Goal: Task Accomplishment & Management: Manage account settings

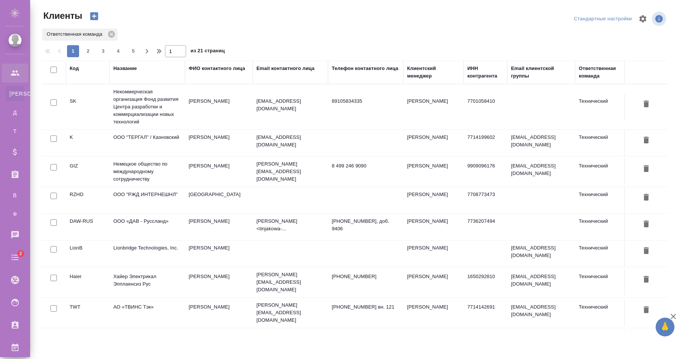
select select "RU"
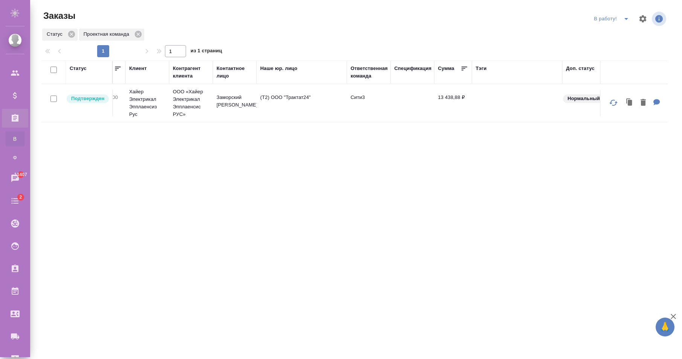
scroll to position [0, 246]
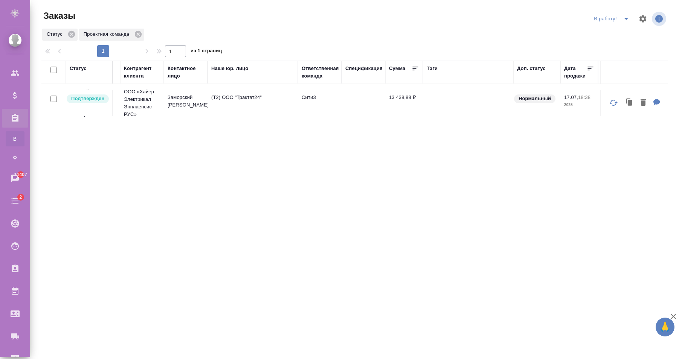
click at [613, 105] on icon "button" at bounding box center [613, 102] width 9 height 9
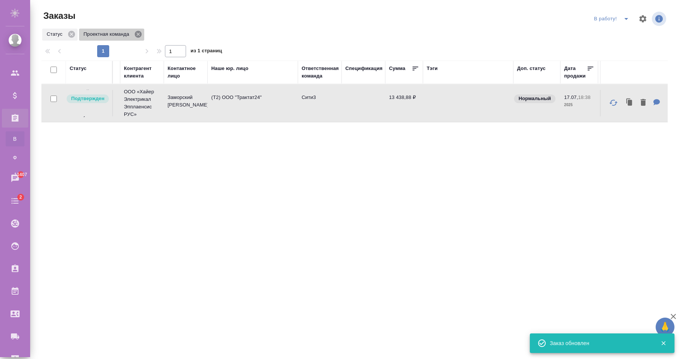
click at [137, 36] on icon at bounding box center [138, 34] width 7 height 7
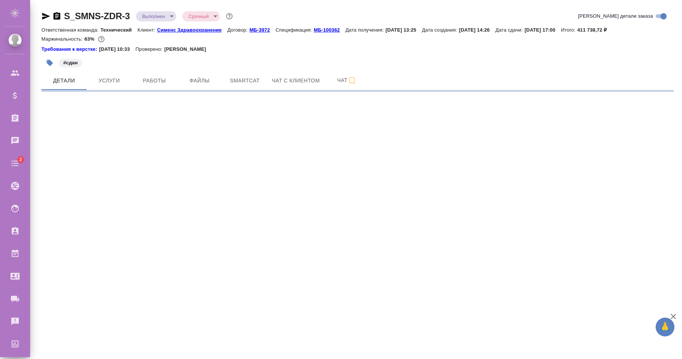
select select "RU"
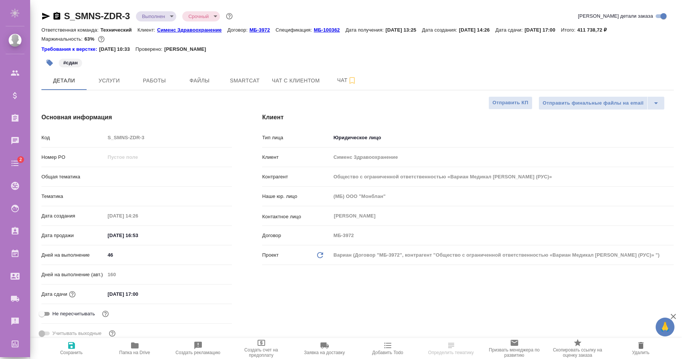
type textarea "x"
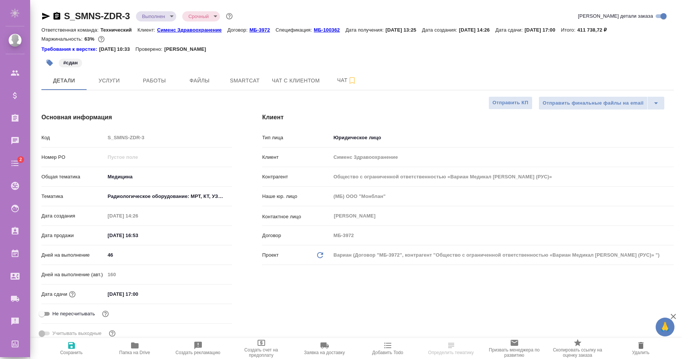
type textarea "x"
type input "Технический"
type input "Сергеева Анастасия"
type input "Павлова Антонина a.pavlova"
click at [435, 63] on div "#сдан" at bounding box center [251, 63] width 421 height 17
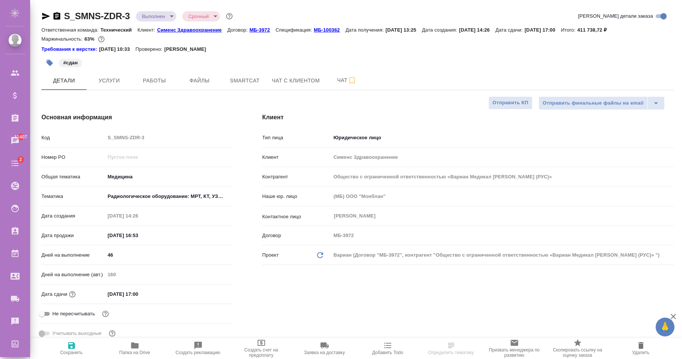
click at [394, 80] on div "Детали Услуги Работы Файлы Smartcat Чат с клиентом Чат" at bounding box center [357, 80] width 632 height 19
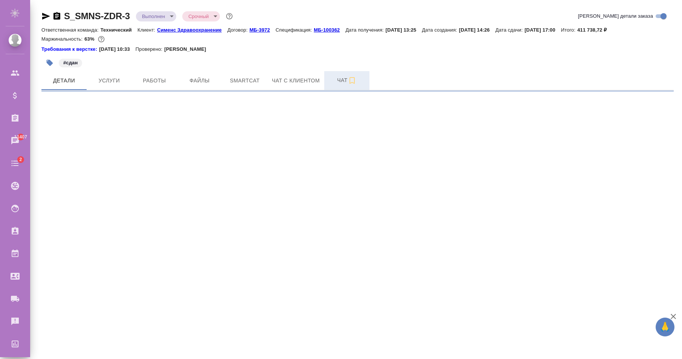
select select "RU"
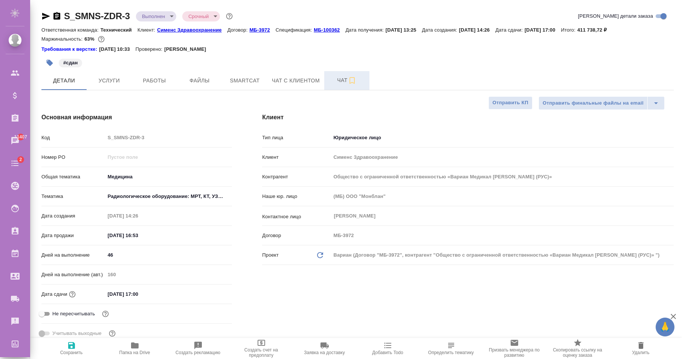
type textarea "x"
click at [421, 62] on div "#сдан" at bounding box center [251, 63] width 421 height 17
click at [387, 62] on div "#сдан" at bounding box center [251, 63] width 421 height 17
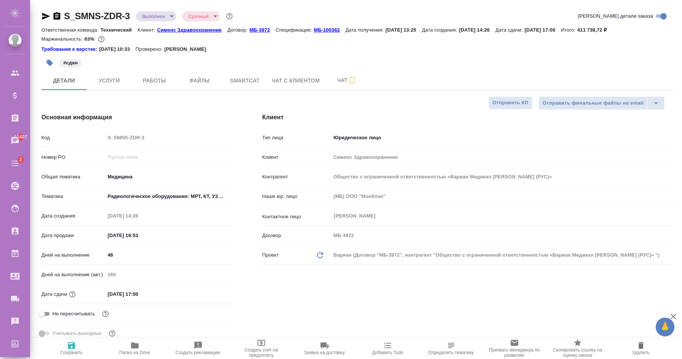
click at [403, 81] on div "Детали Услуги Работы Файлы Smartcat Чат с клиентом Чат" at bounding box center [357, 80] width 632 height 19
click at [420, 67] on div "#сдан" at bounding box center [251, 63] width 421 height 17
click at [403, 70] on div "#сдан" at bounding box center [251, 63] width 421 height 17
click at [400, 71] on div "#сдан" at bounding box center [251, 63] width 421 height 17
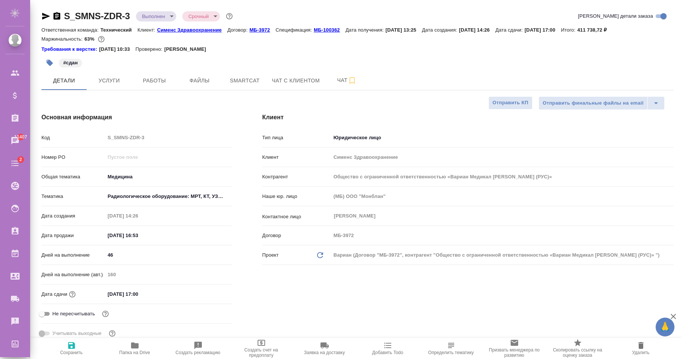
click at [400, 71] on div "#сдан" at bounding box center [251, 63] width 421 height 17
click at [118, 79] on span "Услуги" at bounding box center [109, 80] width 36 height 9
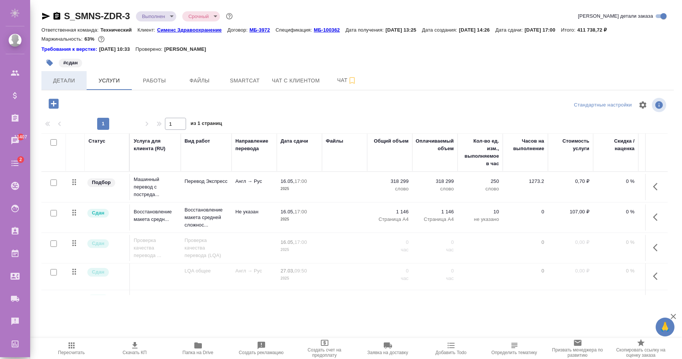
click at [60, 82] on span "Детали" at bounding box center [64, 80] width 36 height 9
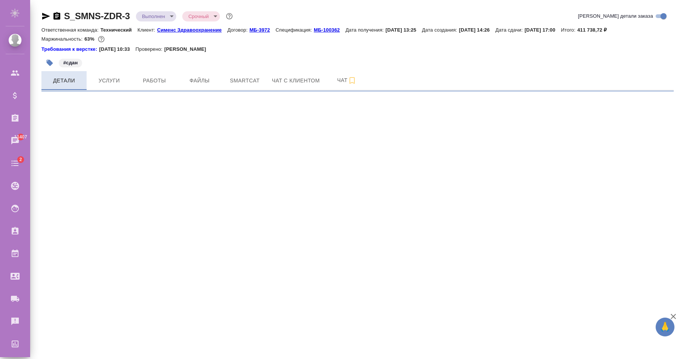
select select "RU"
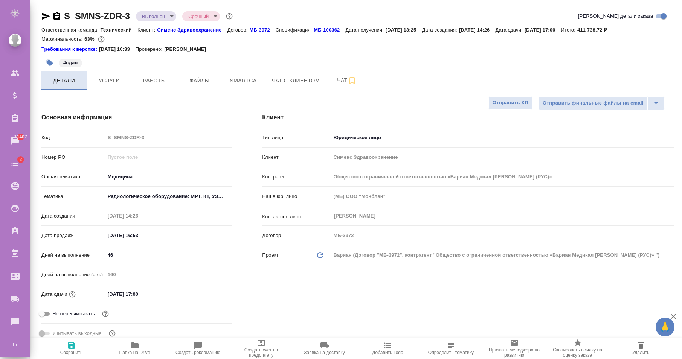
type textarea "x"
click at [117, 81] on span "Услуги" at bounding box center [109, 80] width 36 height 9
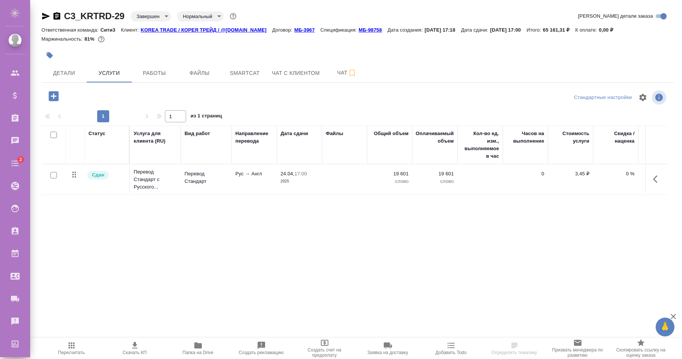
scroll to position [0, 84]
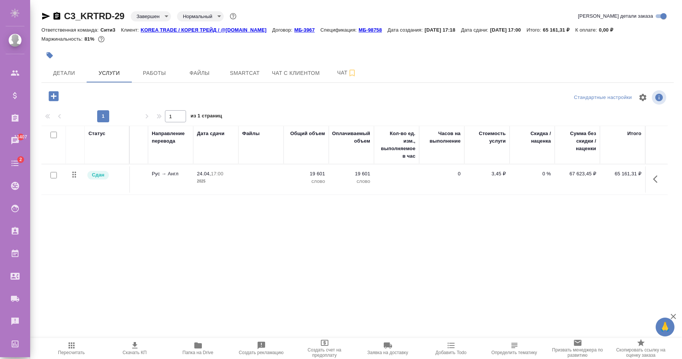
click at [73, 350] on icon "button" at bounding box center [71, 345] width 9 height 9
click at [134, 343] on icon "button" at bounding box center [134, 345] width 5 height 6
click at [80, 345] on span "Пересчитать" at bounding box center [71, 348] width 54 height 14
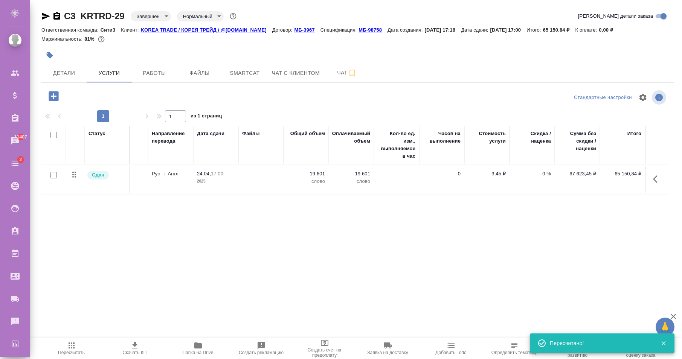
click at [132, 348] on icon "button" at bounding box center [134, 345] width 9 height 9
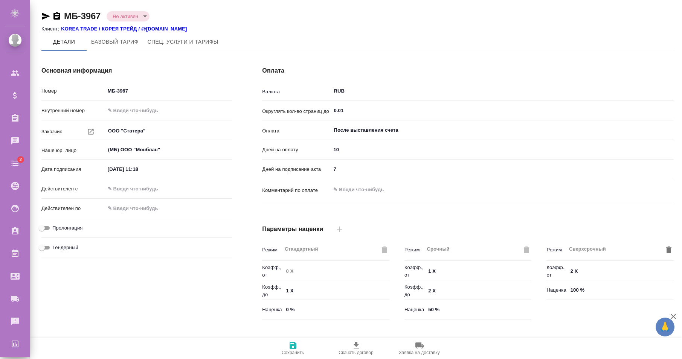
type input "Базовый ТП 2025"
type input "Стандартный шаблон - 30-70-100 - ВЫБЕРИ МЕНЯ!"
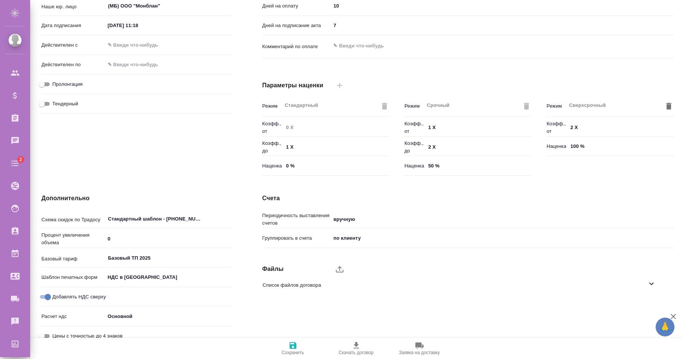
click at [75, 333] on span "Цены с точностью до 4 знаков" at bounding box center [87, 337] width 70 height 8
click at [55, 332] on input "Цены с точностью до 4 знаков" at bounding box center [41, 336] width 27 height 9
checkbox input "true"
type textarea "x"
click at [292, 350] on icon "button" at bounding box center [293, 345] width 9 height 9
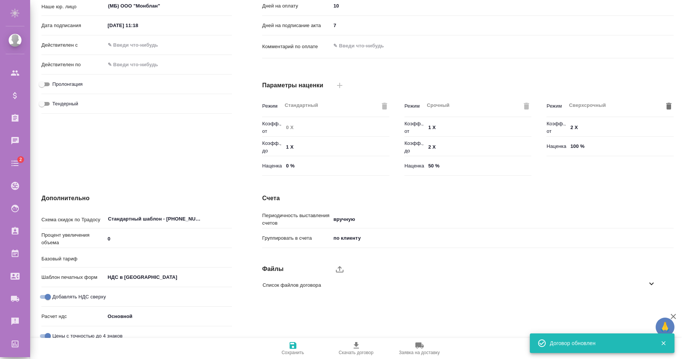
type input "Базовый ТП 2025"
click at [56, 332] on label "Цены с точностью до 4 знаков" at bounding box center [80, 336] width 86 height 9
click at [56, 332] on input "Цены с точностью до 4 знаков" at bounding box center [47, 336] width 27 height 9
checkbox input "false"
type textarea "x"
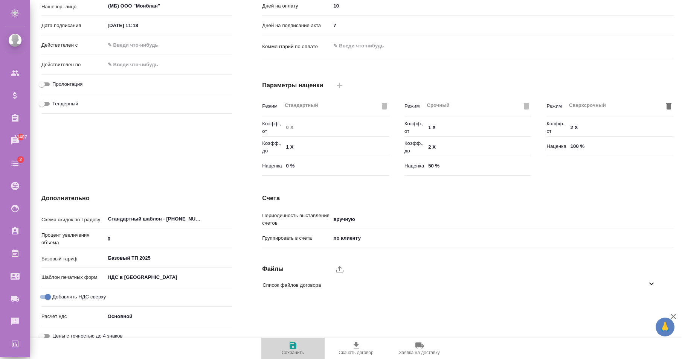
click at [291, 351] on span "Сохранить" at bounding box center [293, 352] width 23 height 5
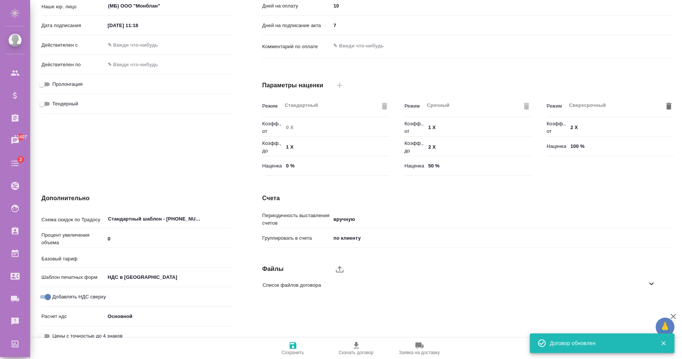
type input "Базовый ТП 2025"
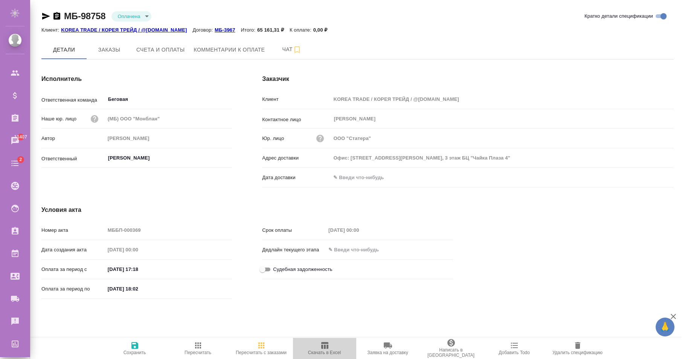
click at [318, 345] on span "Скачать в Excel" at bounding box center [325, 348] width 54 height 14
click at [198, 345] on icon "button" at bounding box center [198, 345] width 9 height 9
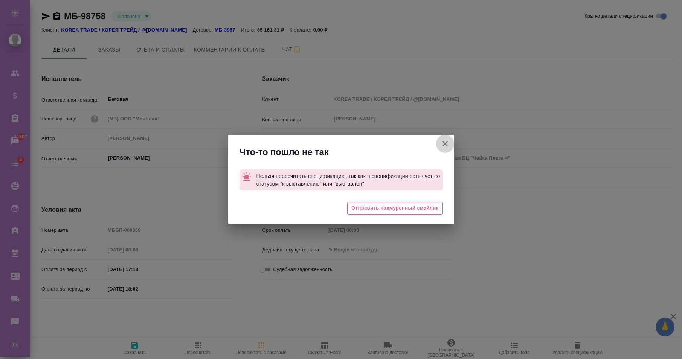
click at [448, 140] on icon "button" at bounding box center [445, 143] width 9 height 9
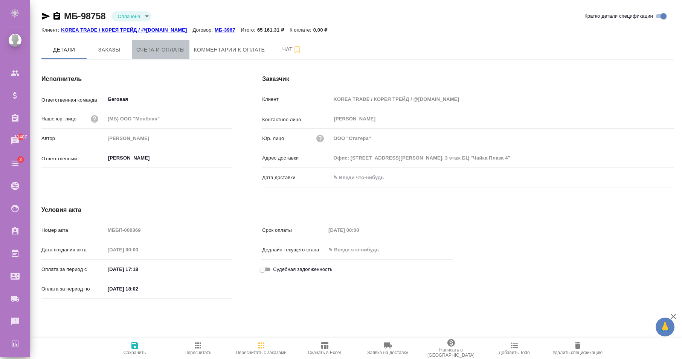
click at [163, 54] on span "Счета и оплаты" at bounding box center [160, 49] width 49 height 9
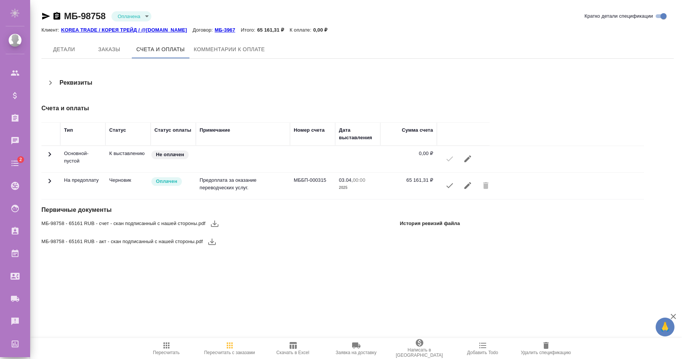
click at [168, 348] on icon "button" at bounding box center [166, 346] width 6 height 6
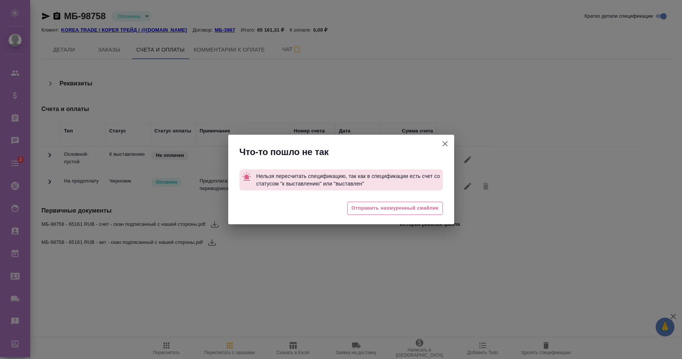
click at [441, 135] on div at bounding box center [445, 146] width 18 height 23
click at [443, 142] on icon "button" at bounding box center [445, 143] width 5 height 5
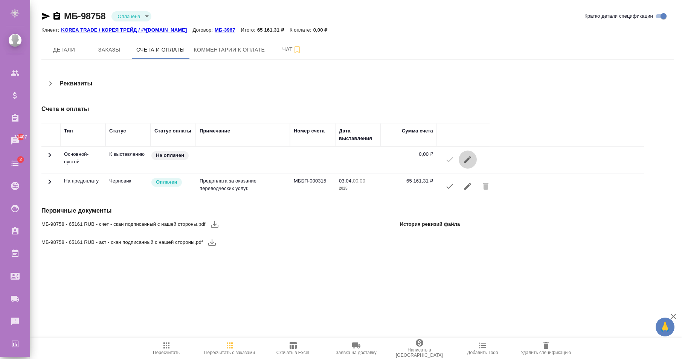
click at [473, 161] on button "button" at bounding box center [468, 160] width 18 height 18
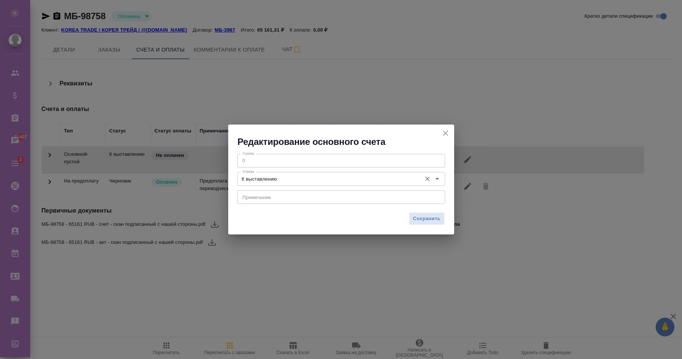
click at [396, 180] on input "К выставлению" at bounding box center [329, 178] width 178 height 9
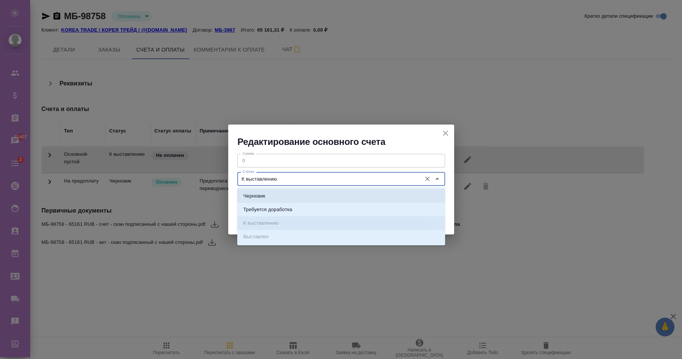
click at [268, 194] on li "Черновик" at bounding box center [341, 196] width 208 height 14
type input "Черновик"
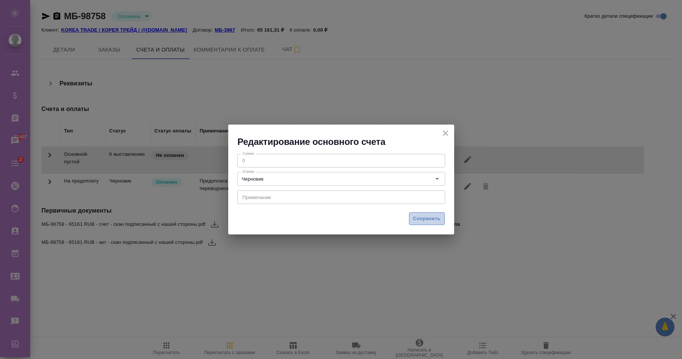
click at [419, 215] on span "Сохранить" at bounding box center [426, 219] width 27 height 9
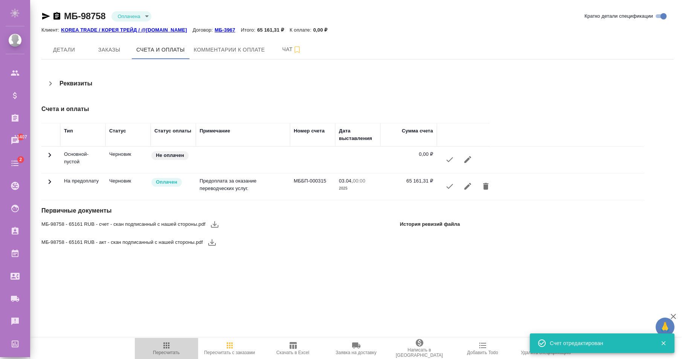
click at [171, 351] on span "Пересчитать" at bounding box center [166, 352] width 27 height 5
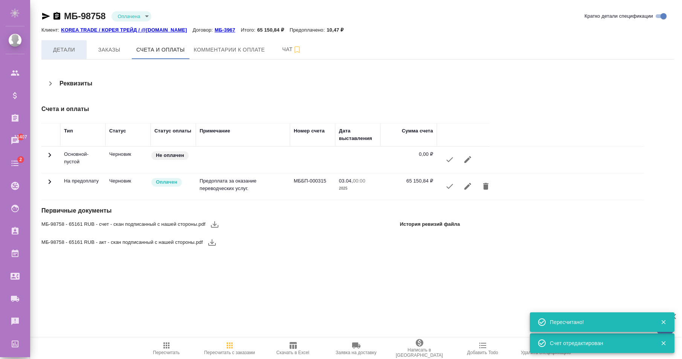
click at [62, 58] on button "Детали" at bounding box center [63, 49] width 45 height 19
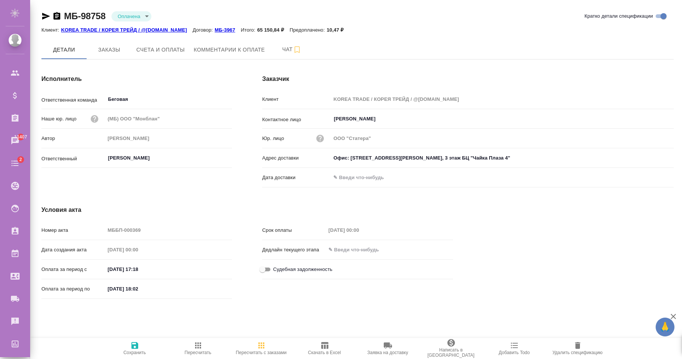
click at [327, 347] on icon "button" at bounding box center [324, 345] width 7 height 7
